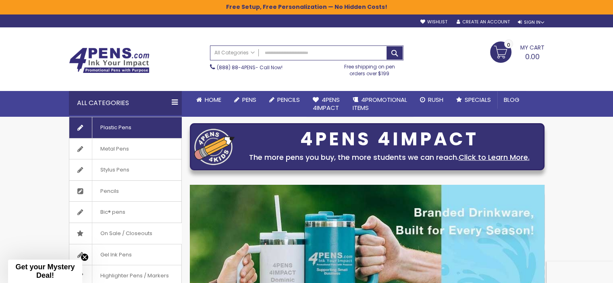
click at [122, 127] on span "Plastic Pens" at bounding box center [116, 127] width 48 height 21
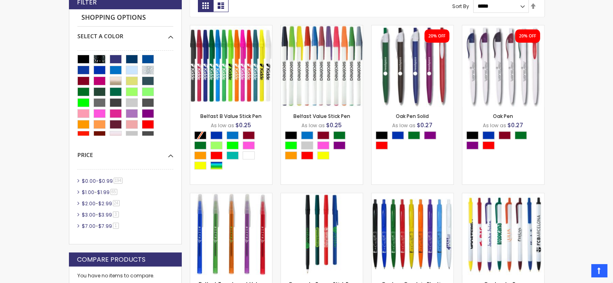
scroll to position [242, 0]
click at [78, 180] on li "$0.00 - $0.99 194 item" at bounding box center [125, 181] width 96 height 7
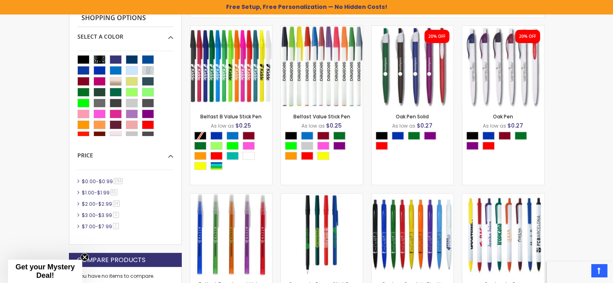
scroll to position [256, 0]
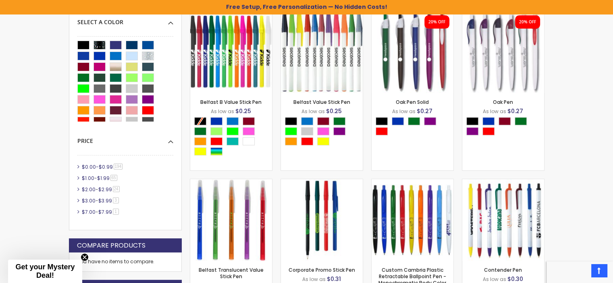
click at [119, 166] on span "194 item" at bounding box center [118, 167] width 9 height 6
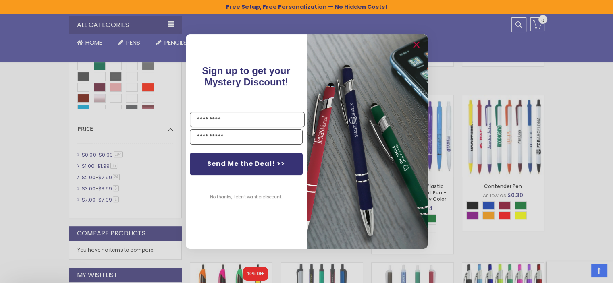
scroll to position [417, 0]
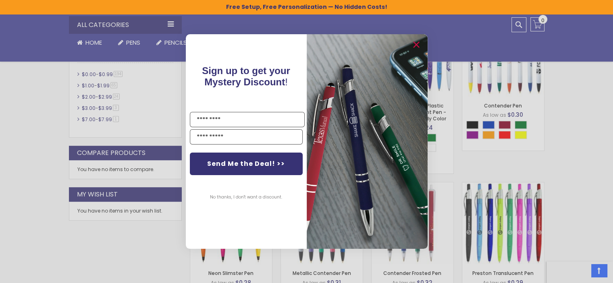
click at [256, 199] on button "No thanks, I don't want a discount." at bounding box center [246, 197] width 80 height 20
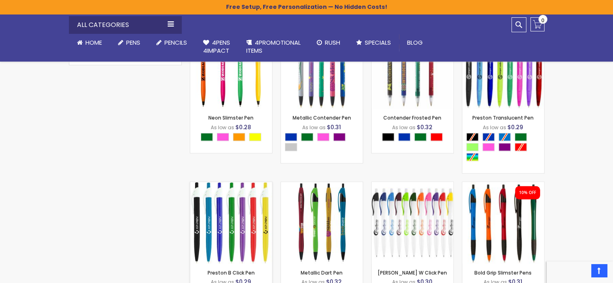
scroll to position [498, 0]
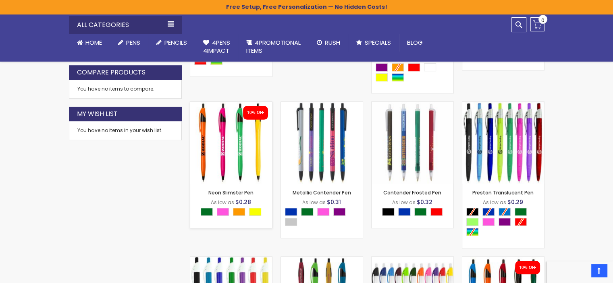
click at [248, 133] on img at bounding box center [231, 143] width 82 height 82
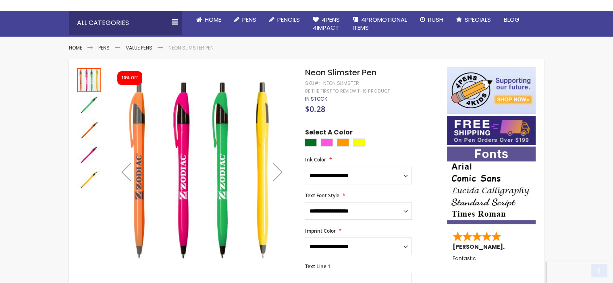
scroll to position [81, 0]
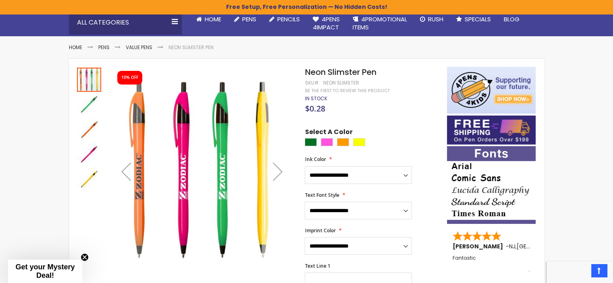
click at [280, 172] on div "Next" at bounding box center [277, 171] width 32 height 32
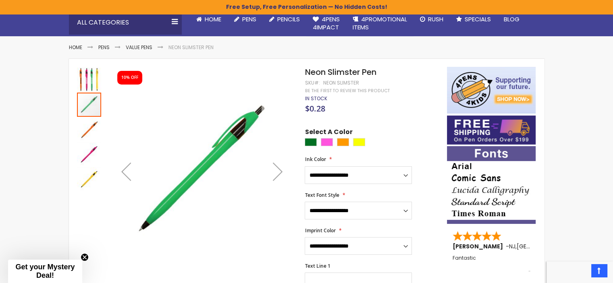
click at [280, 172] on div "Next" at bounding box center [277, 171] width 32 height 32
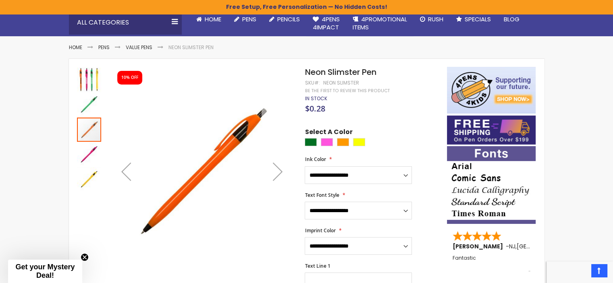
click at [280, 172] on div "Next" at bounding box center [277, 171] width 32 height 32
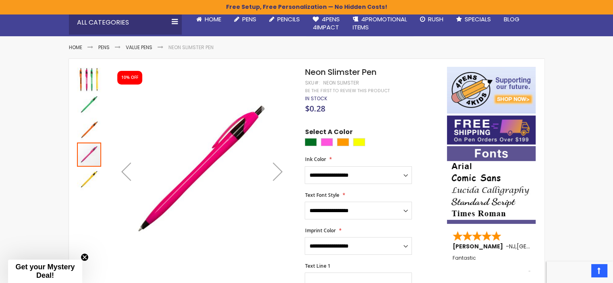
click at [280, 172] on div "Next" at bounding box center [277, 171] width 32 height 32
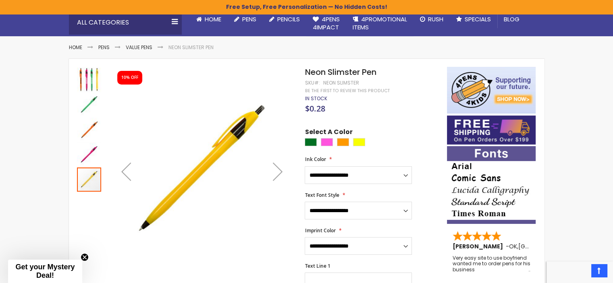
click at [92, 80] on img "Neon Slimster Pen" at bounding box center [89, 80] width 24 height 24
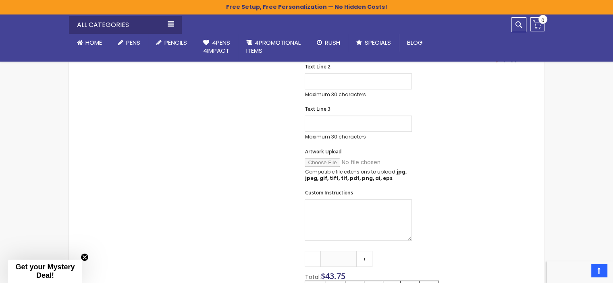
scroll to position [403, 0]
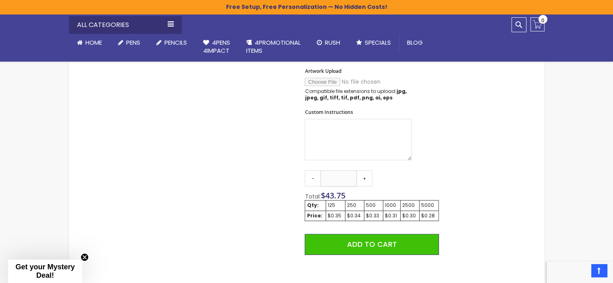
drag, startPoint x: 346, startPoint y: 175, endPoint x: 338, endPoint y: 175, distance: 8.1
click at [329, 175] on input "***" at bounding box center [338, 178] width 36 height 16
type input "***"
click at [404, 174] on div "Qty - *** + Total: $ 165.00 Qty: 125 250 500 1000 2500 5000 Price: $0.35 $0.34 …" at bounding box center [372, 248] width 134 height 157
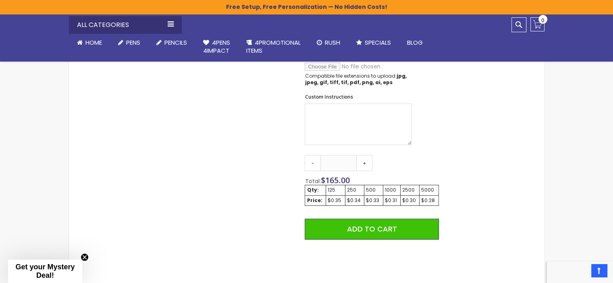
scroll to position [322, 0]
